Goal: Information Seeking & Learning: Learn about a topic

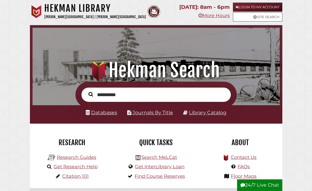
type input "**********"
click at [86, 91] on button "Search" at bounding box center [91, 94] width 10 height 7
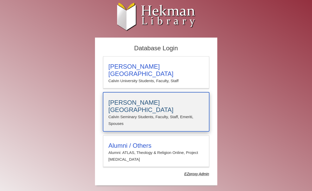
click at [158, 99] on h3 "[PERSON_NAME][GEOGRAPHIC_DATA]" at bounding box center [155, 106] width 95 height 15
